Goal: Task Accomplishment & Management: Manage account settings

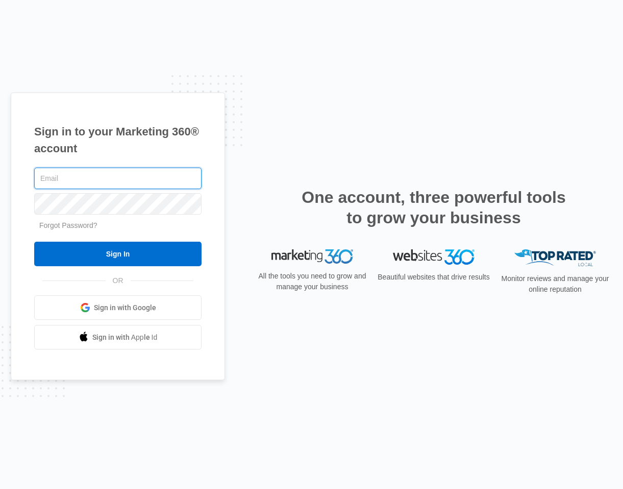
type input "[PERSON_NAME][EMAIL_ADDRESS][DOMAIN_NAME]"
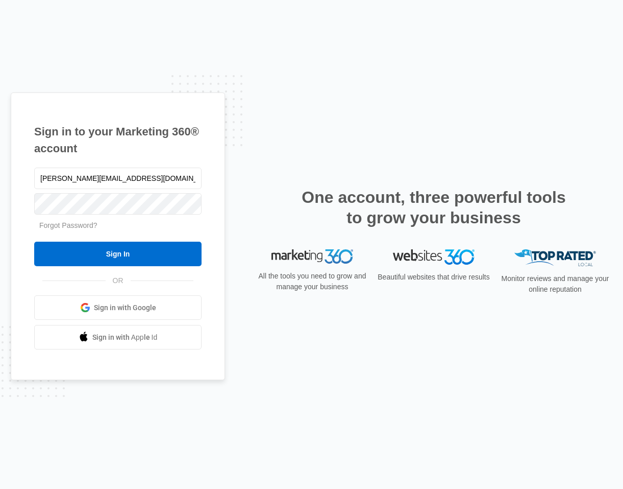
click at [182, 266] on div "[PERSON_NAME][EMAIL_ADDRESS][DOMAIN_NAME] Forgot Password? Sign In OR Sign in w…" at bounding box center [117, 257] width 167 height 184
click at [177, 250] on input "Sign In" at bounding box center [117, 253] width 167 height 25
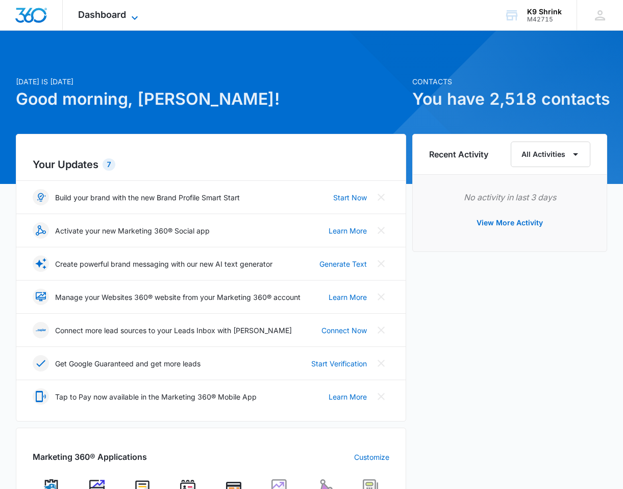
click at [139, 14] on icon at bounding box center [135, 18] width 12 height 12
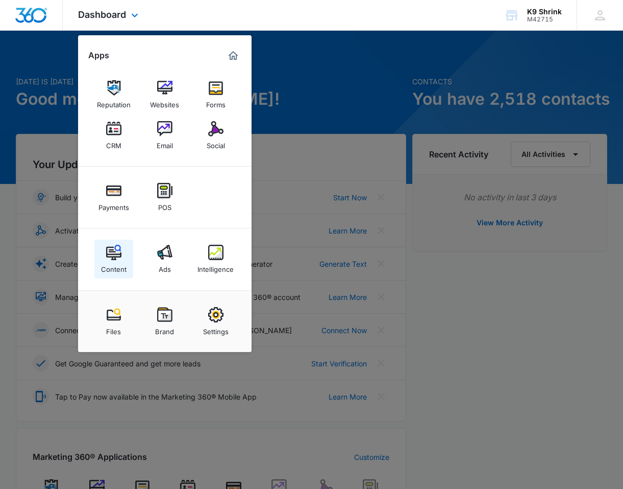
click at [114, 255] on img at bounding box center [113, 252] width 15 height 15
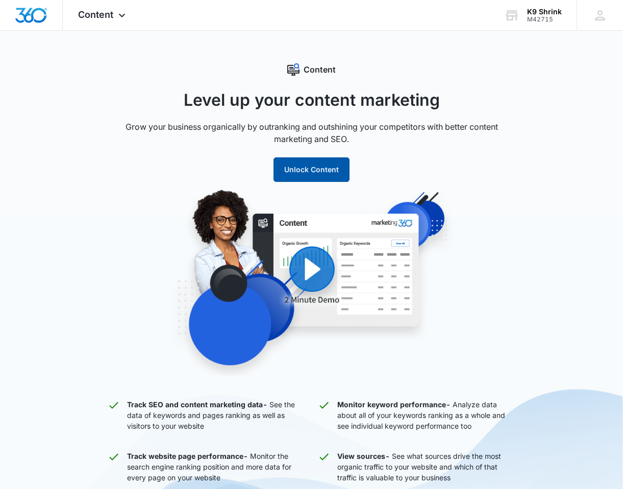
click at [314, 173] on button "Unlock Content" at bounding box center [312, 169] width 76 height 25
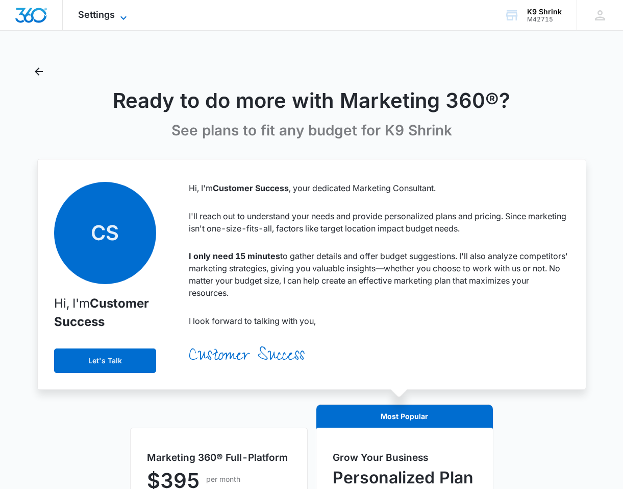
click at [114, 13] on span "Settings" at bounding box center [96, 14] width 37 height 11
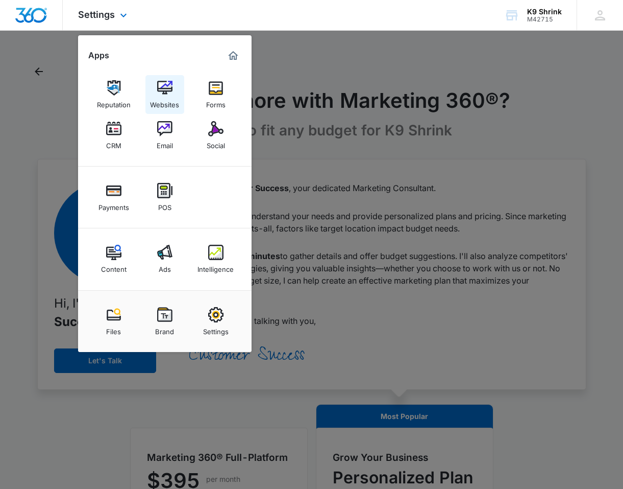
click at [155, 91] on link "Websites" at bounding box center [164, 94] width 39 height 39
